Goal: Information Seeking & Learning: Learn about a topic

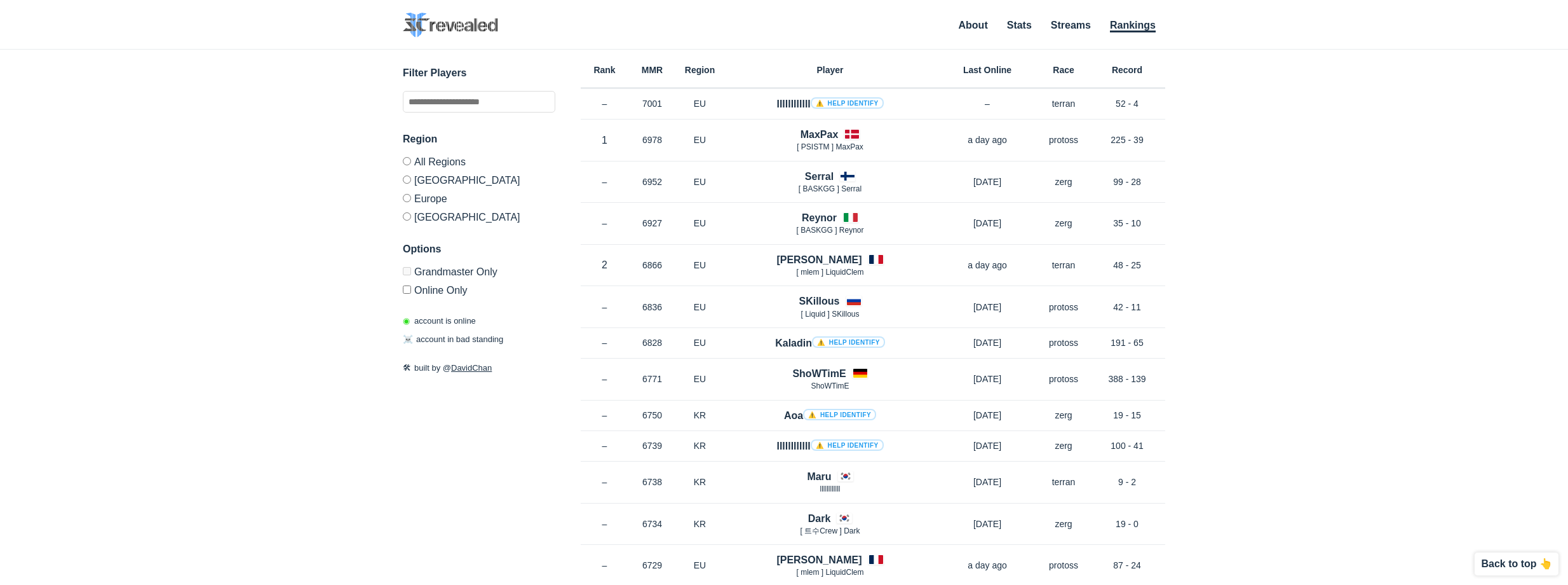
click at [417, 217] on label "[GEOGRAPHIC_DATA]" at bounding box center [479, 215] width 153 height 15
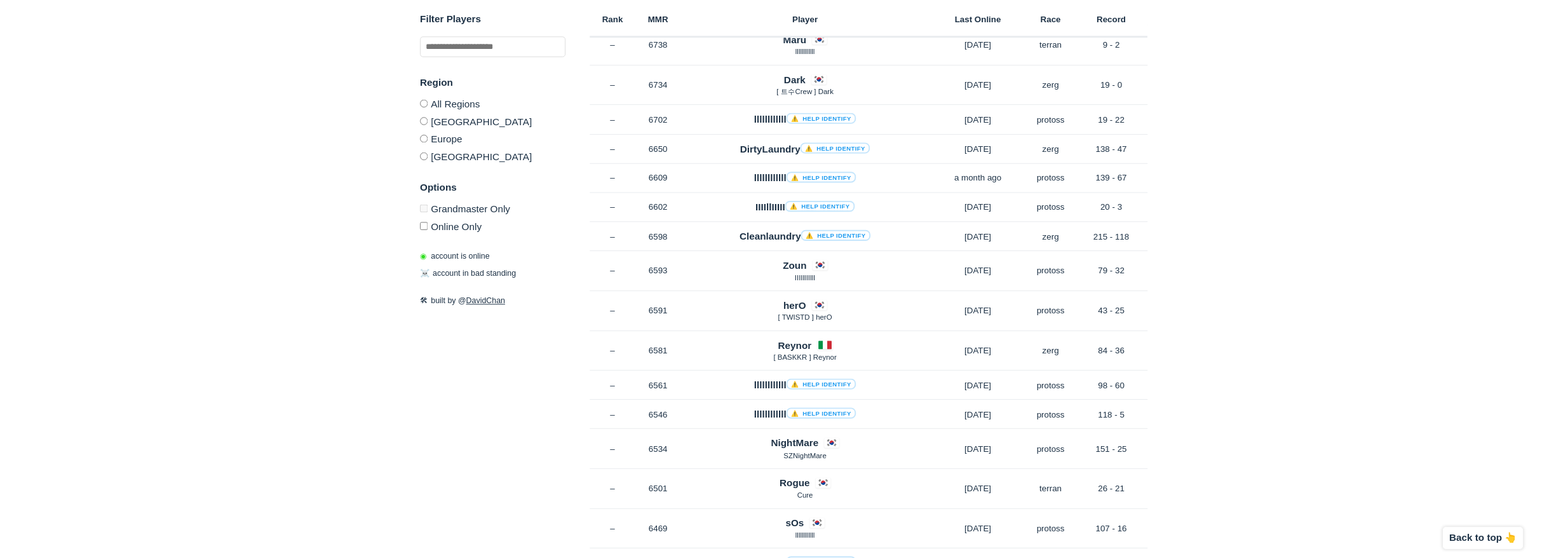
scroll to position [169, 0]
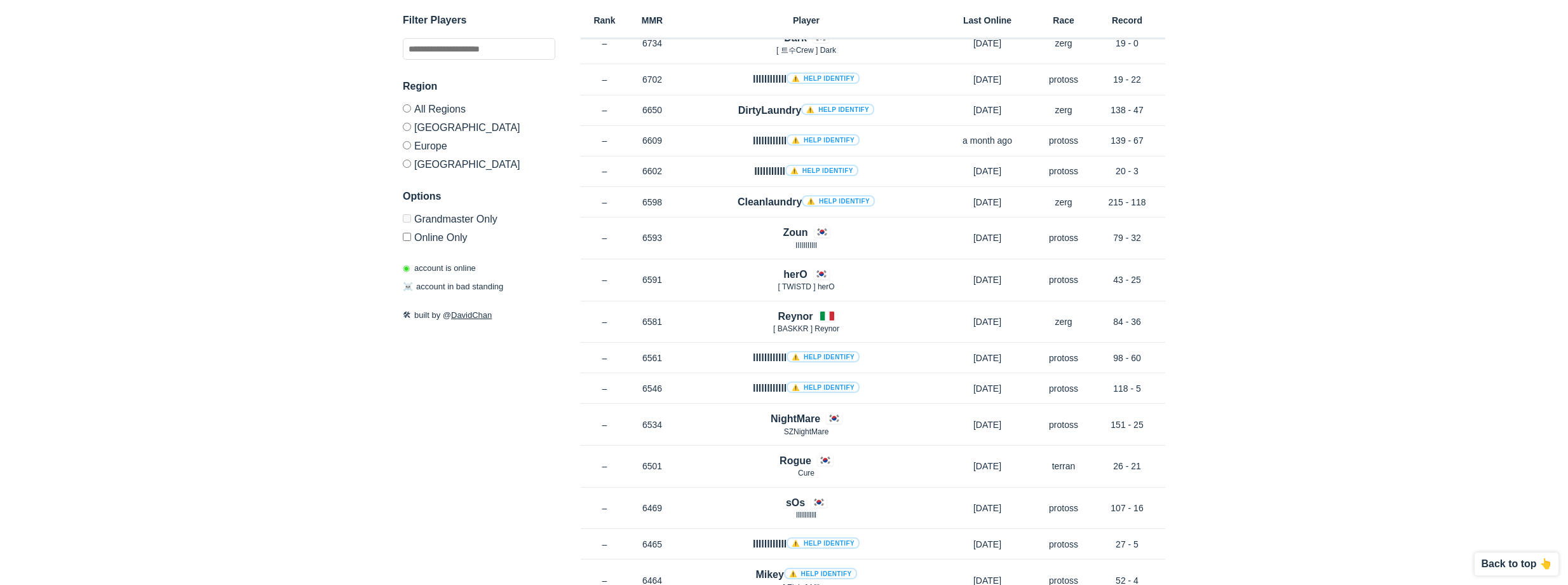
click at [1353, 233] on div "✕ Filter Players Region All Regions North America Europe Korea Options Grandmas…" at bounding box center [784, 132] width 1543 height 504
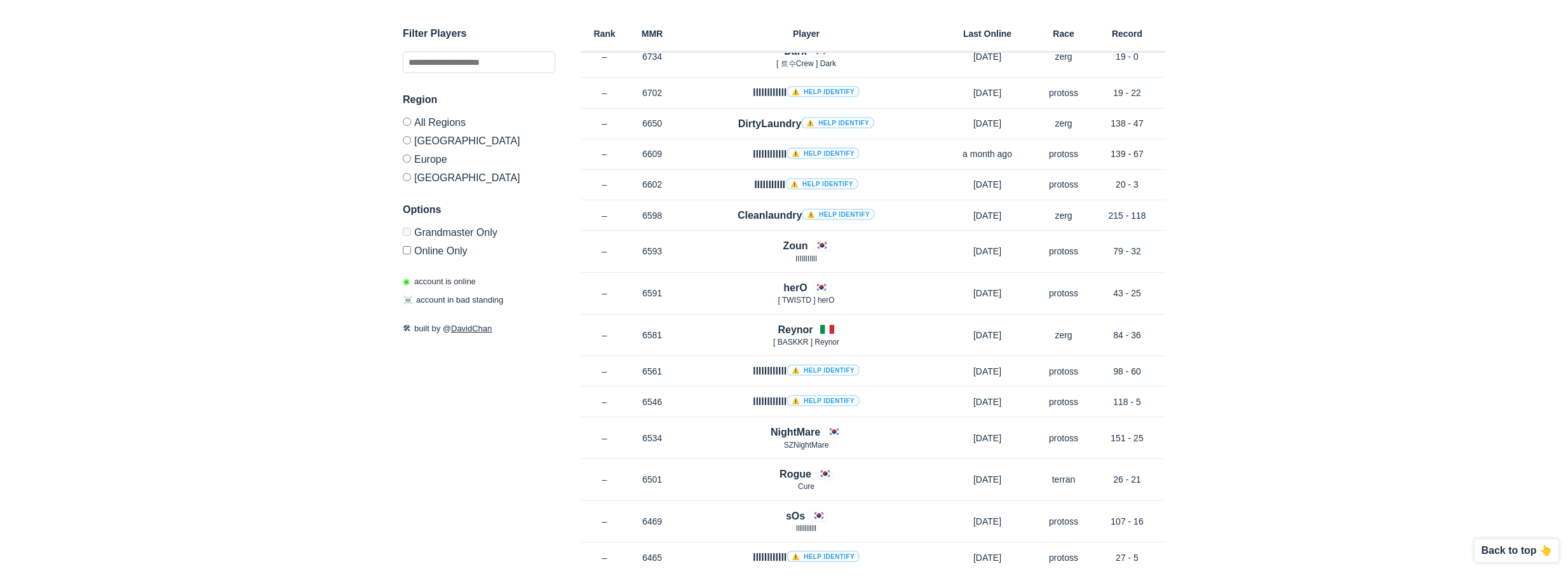
scroll to position [4255, 0]
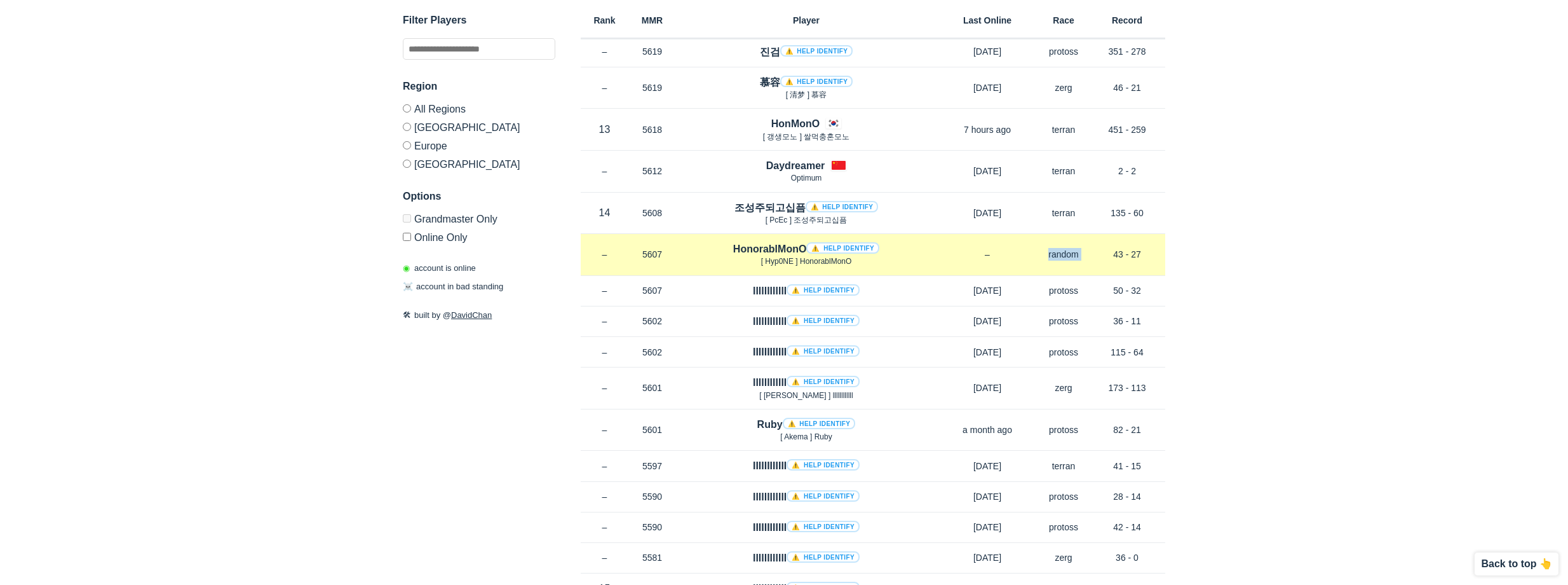
drag, startPoint x: 1082, startPoint y: 286, endPoint x: 1091, endPoint y: 285, distance: 9.1
click at [1091, 276] on div "Rank – MMR 5607 Region KR HonorablMonO ⚠️ Help identify [ Hyp0NE ] HonorablMonO…" at bounding box center [873, 255] width 585 height 42
click at [1091, 260] on p "43 - 27" at bounding box center [1127, 255] width 76 height 13
drag, startPoint x: 1056, startPoint y: 290, endPoint x: 1079, endPoint y: 282, distance: 24.4
click at [1079, 276] on div "Rank – MMR 5607 Region KR HonorablMonO ⚠️ Help identify [ Hyp0NE ] HonorablMonO…" at bounding box center [873, 255] width 585 height 42
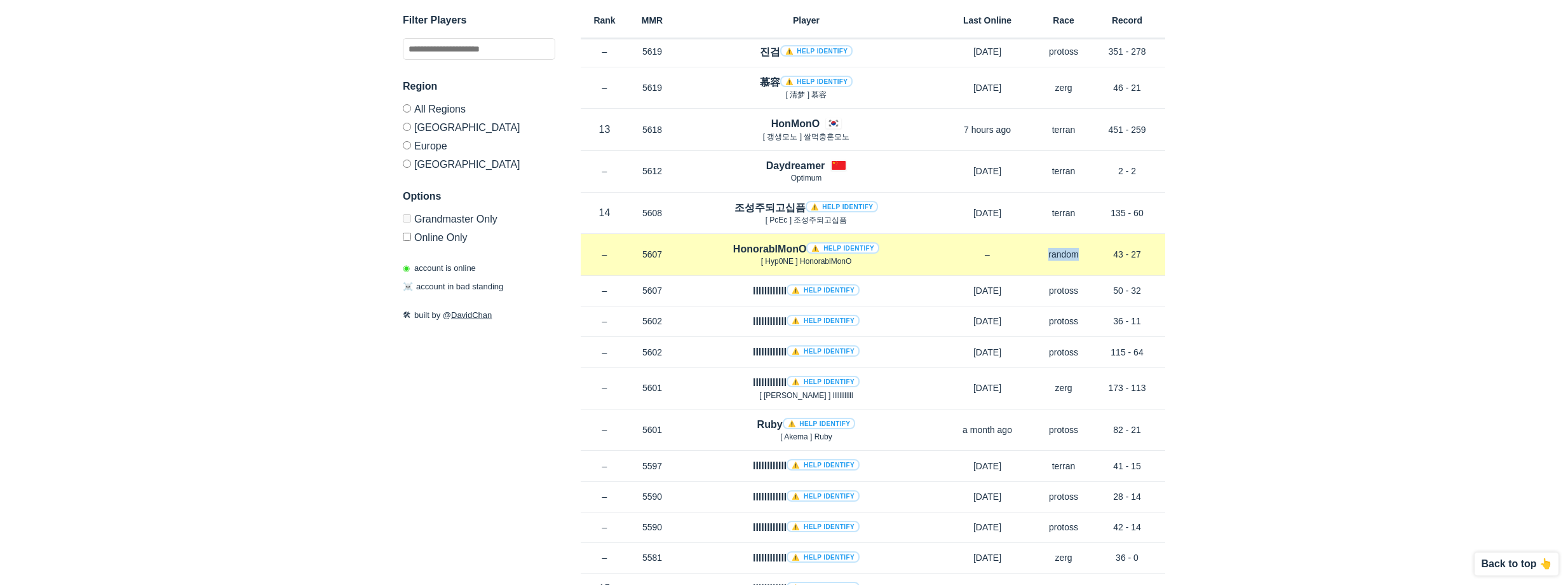
click at [1079, 260] on p "random" at bounding box center [1064, 255] width 51 height 13
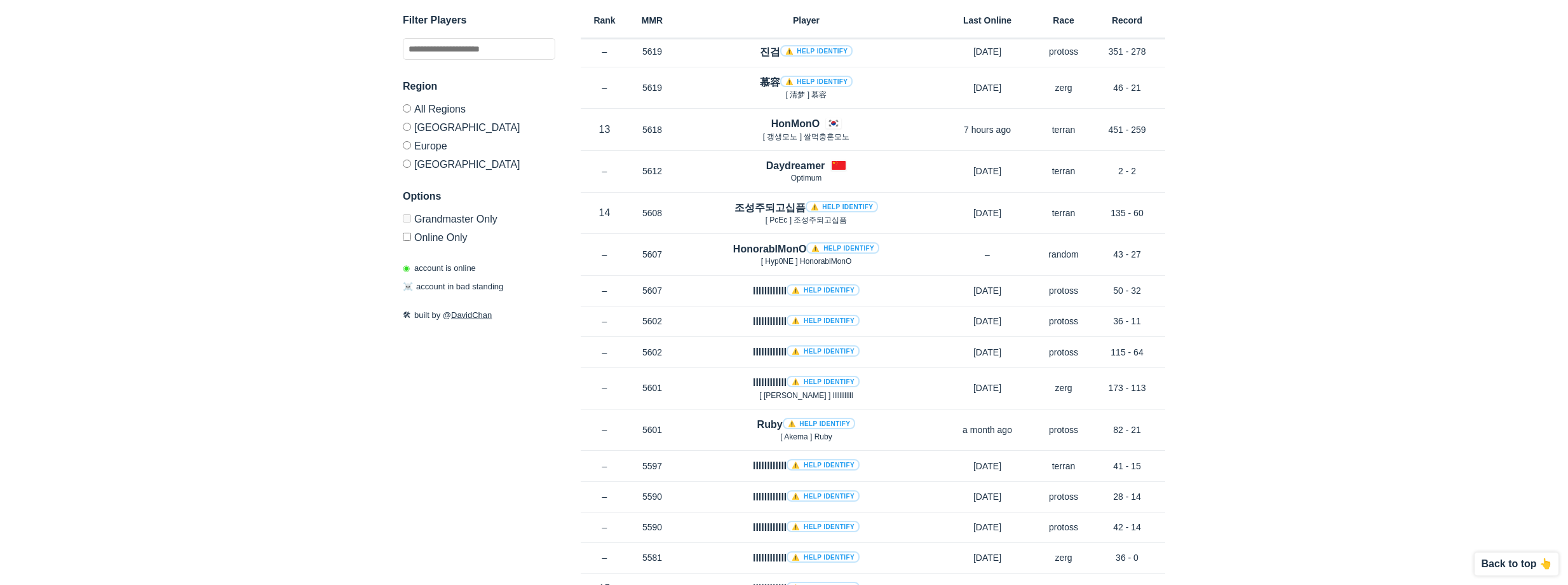
scroll to position [0, 0]
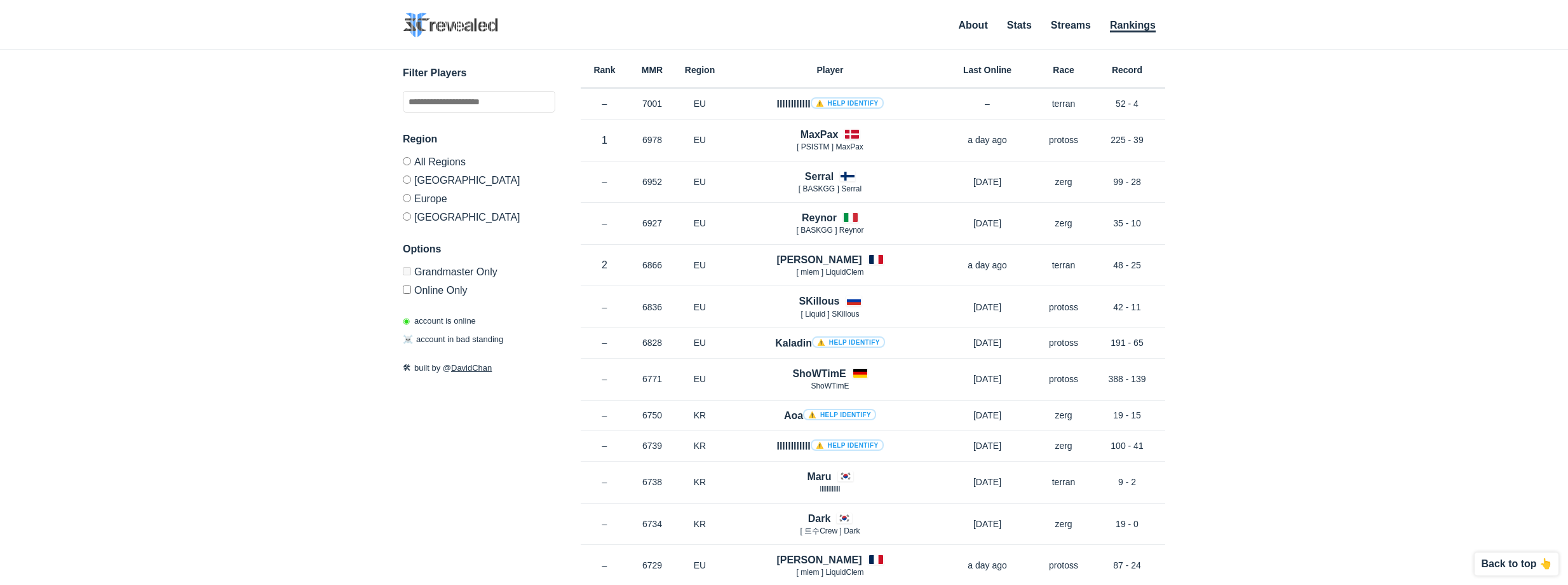
click at [440, 199] on label "Europe" at bounding box center [479, 198] width 153 height 19
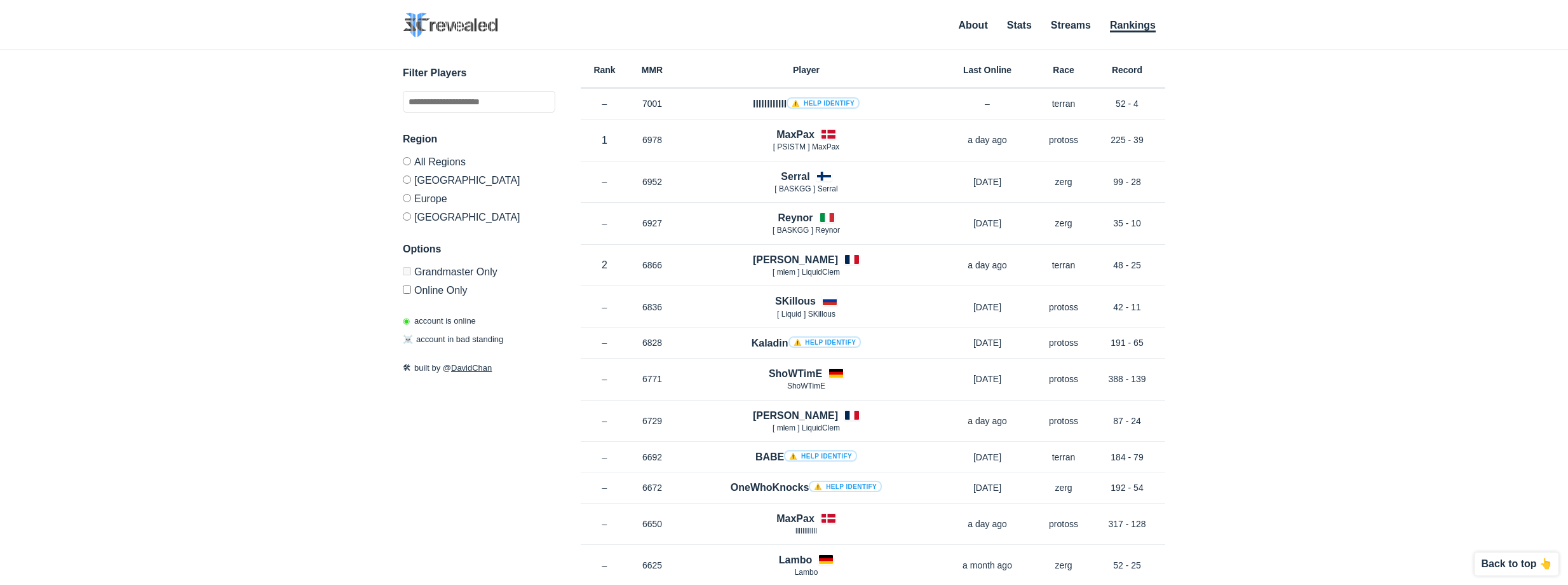
click at [434, 215] on label "[GEOGRAPHIC_DATA]" at bounding box center [479, 215] width 153 height 15
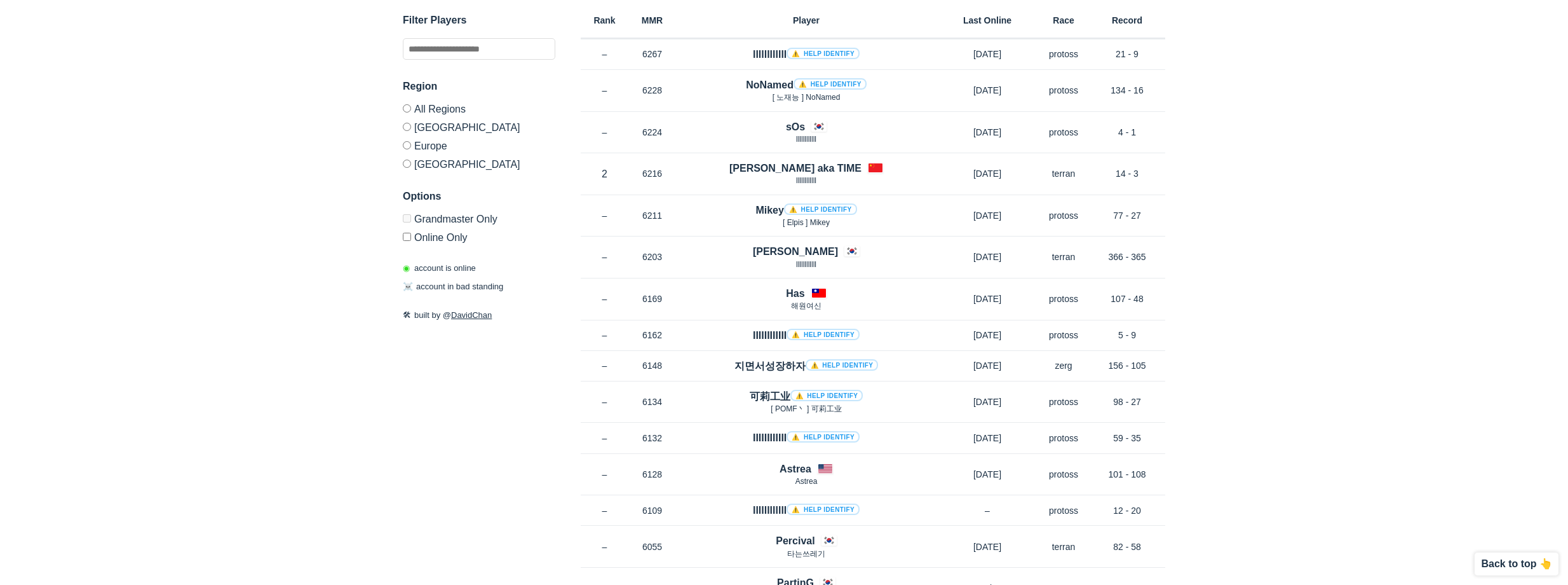
scroll to position [1341, 0]
